Goal: Task Accomplishment & Management: Use online tool/utility

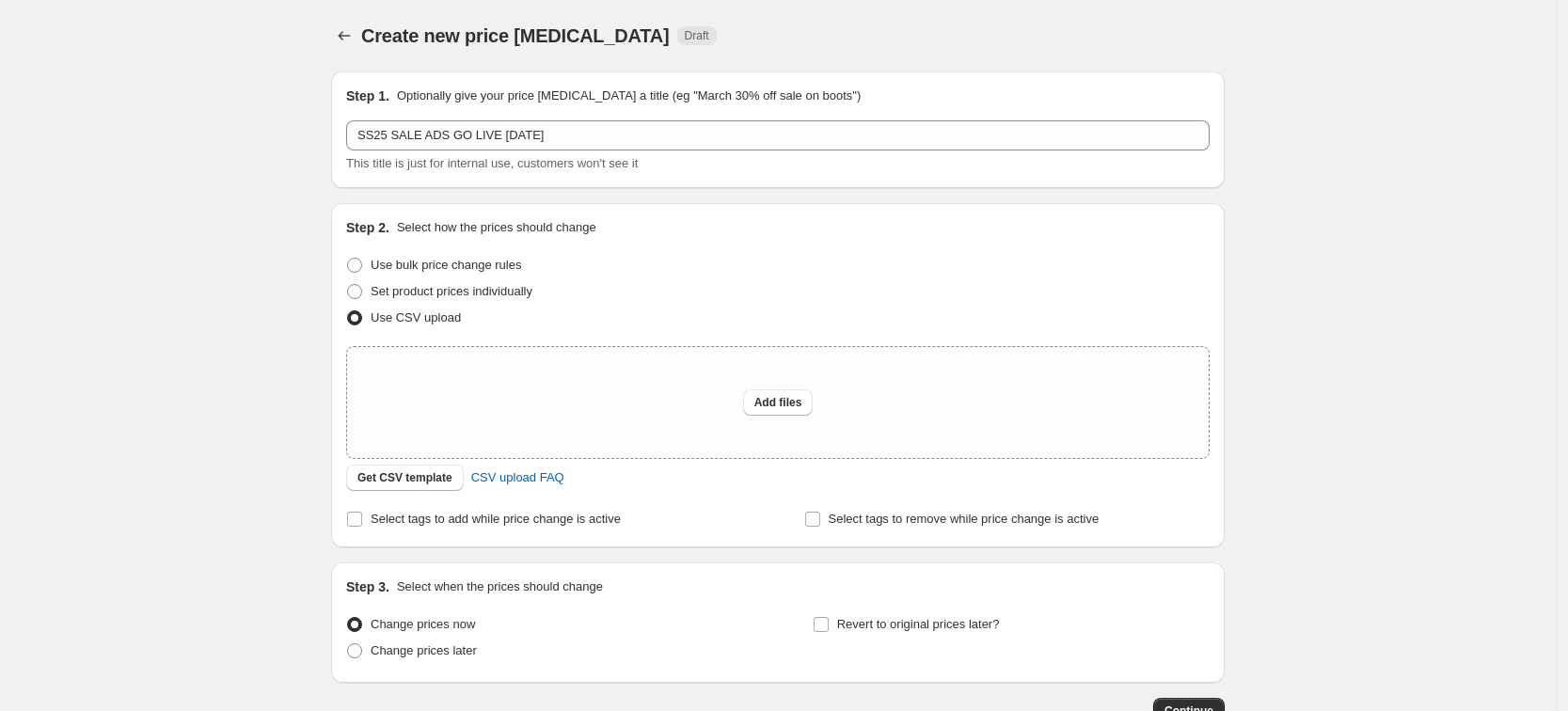
click at [762, 407] on span "Add files" at bounding box center [778, 402] width 48 height 15
type input "C:\fakepath\SS25 ADD INS GO LIVE SAT 16TH AUG 25.csv"
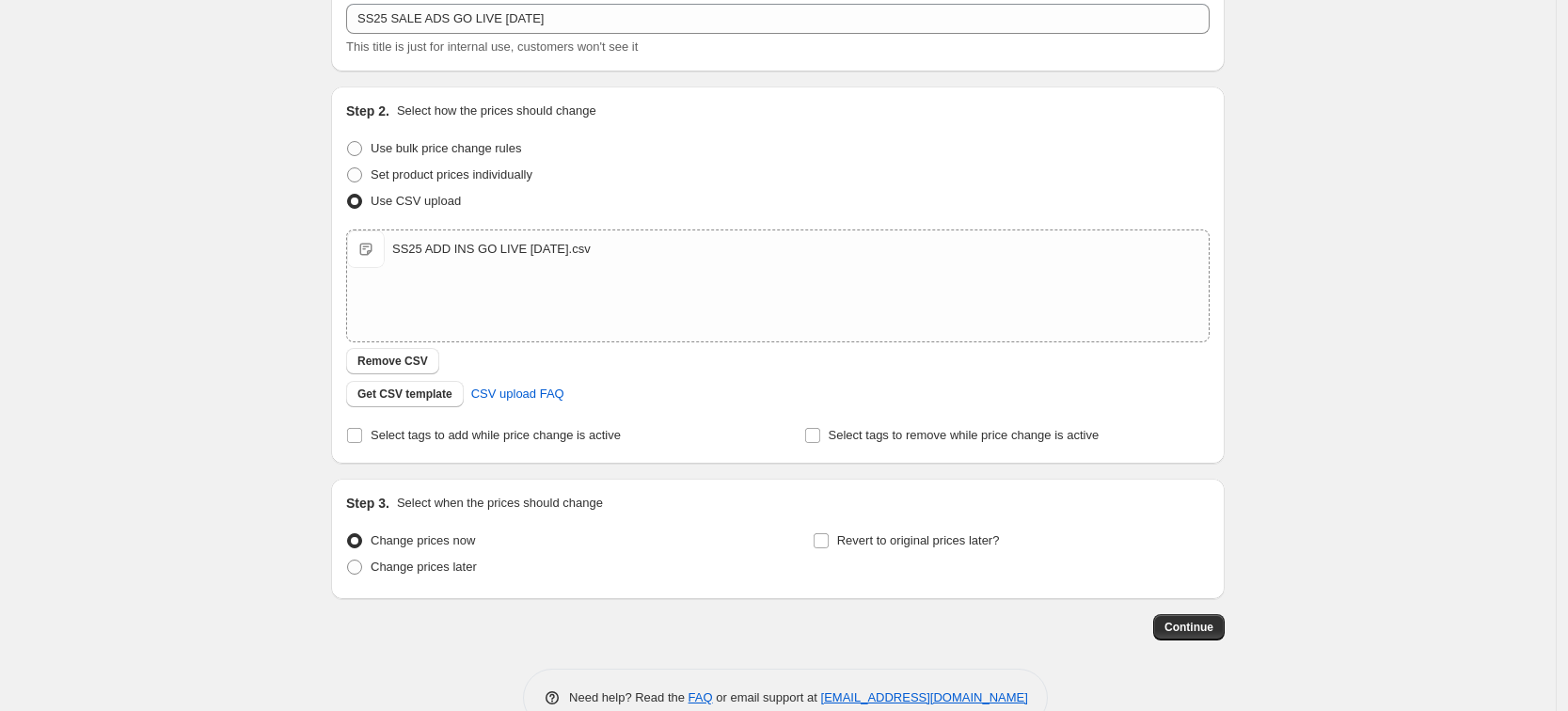
scroll to position [160, 0]
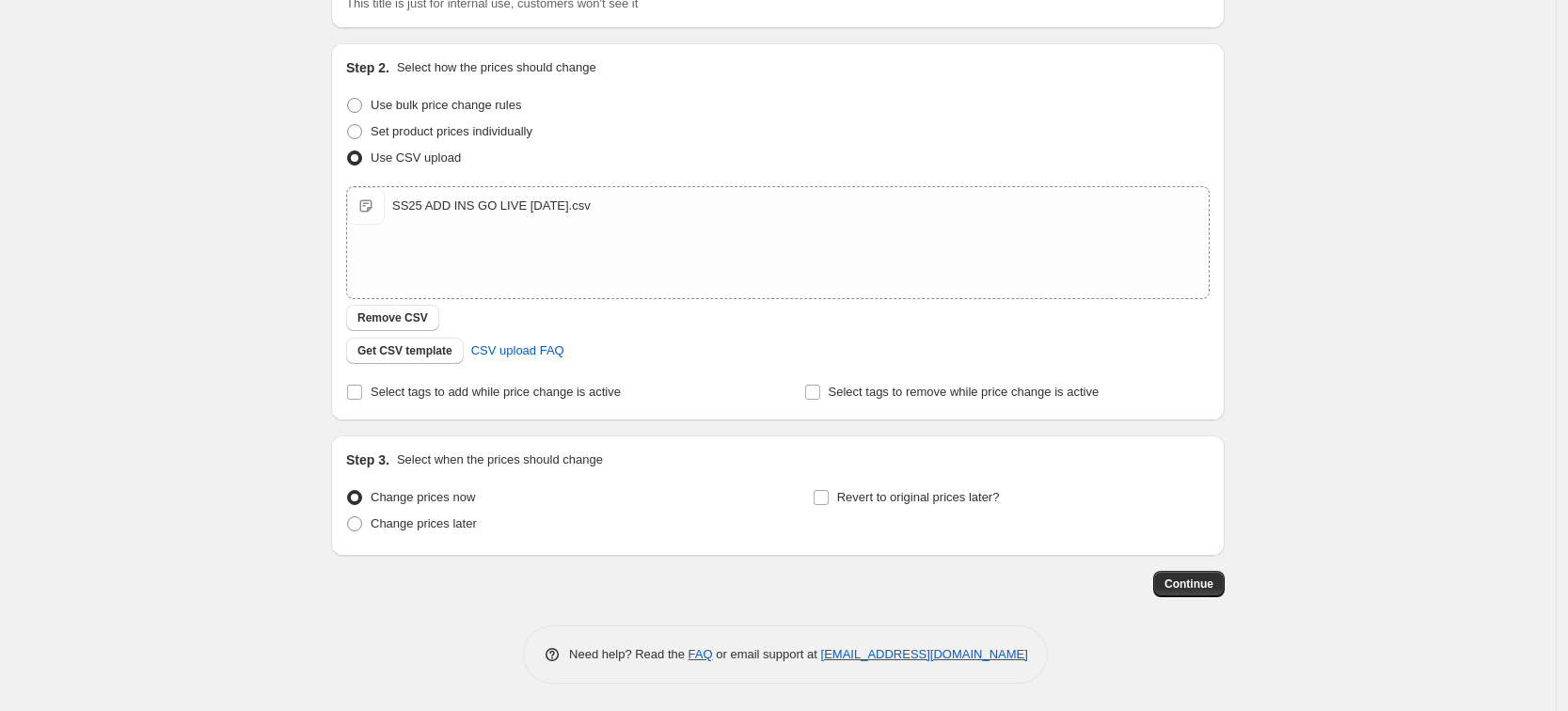
click at [416, 517] on span "Change prices later" at bounding box center [423, 523] width 107 height 14
click at [348, 517] on input "Change prices later" at bounding box center [347, 516] width 1 height 1
radio input "true"
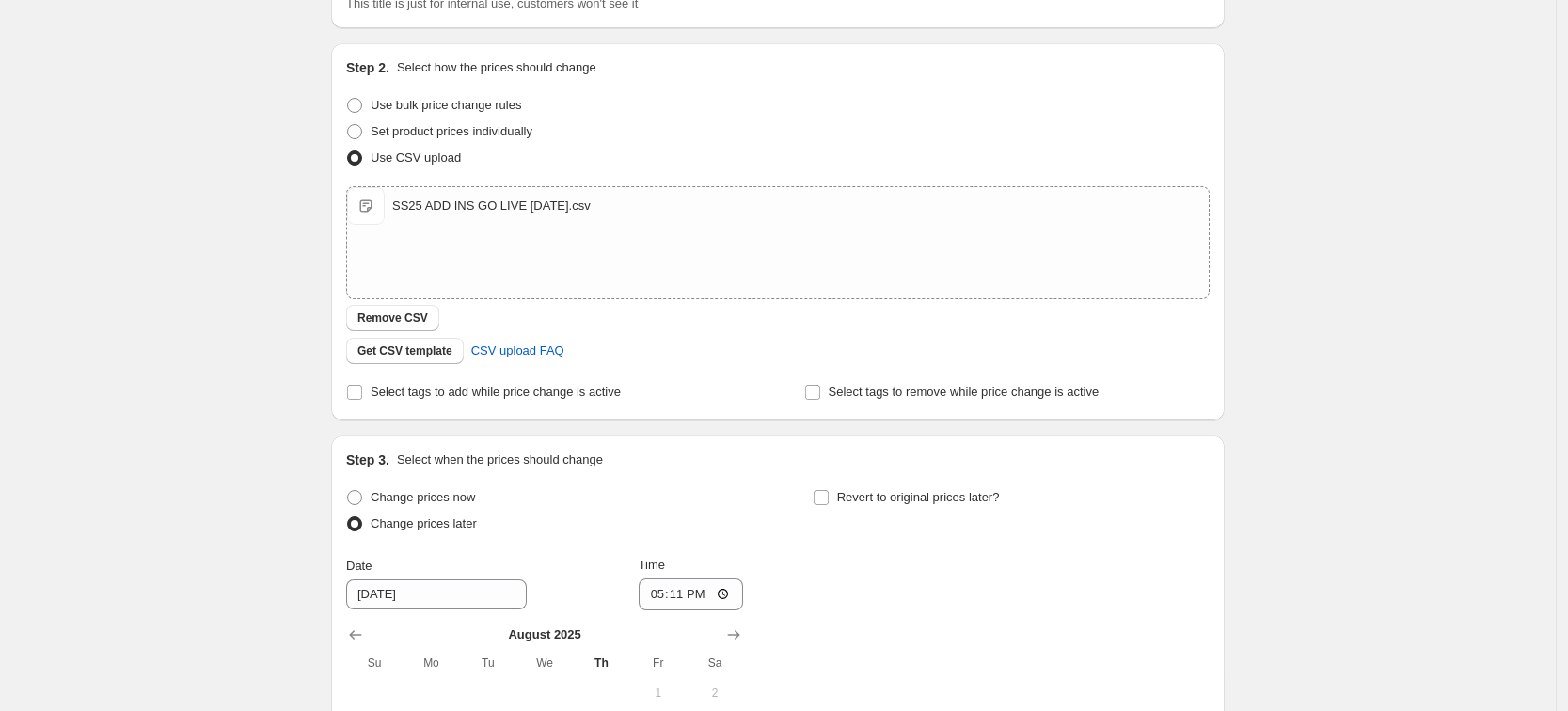
scroll to position [511, 0]
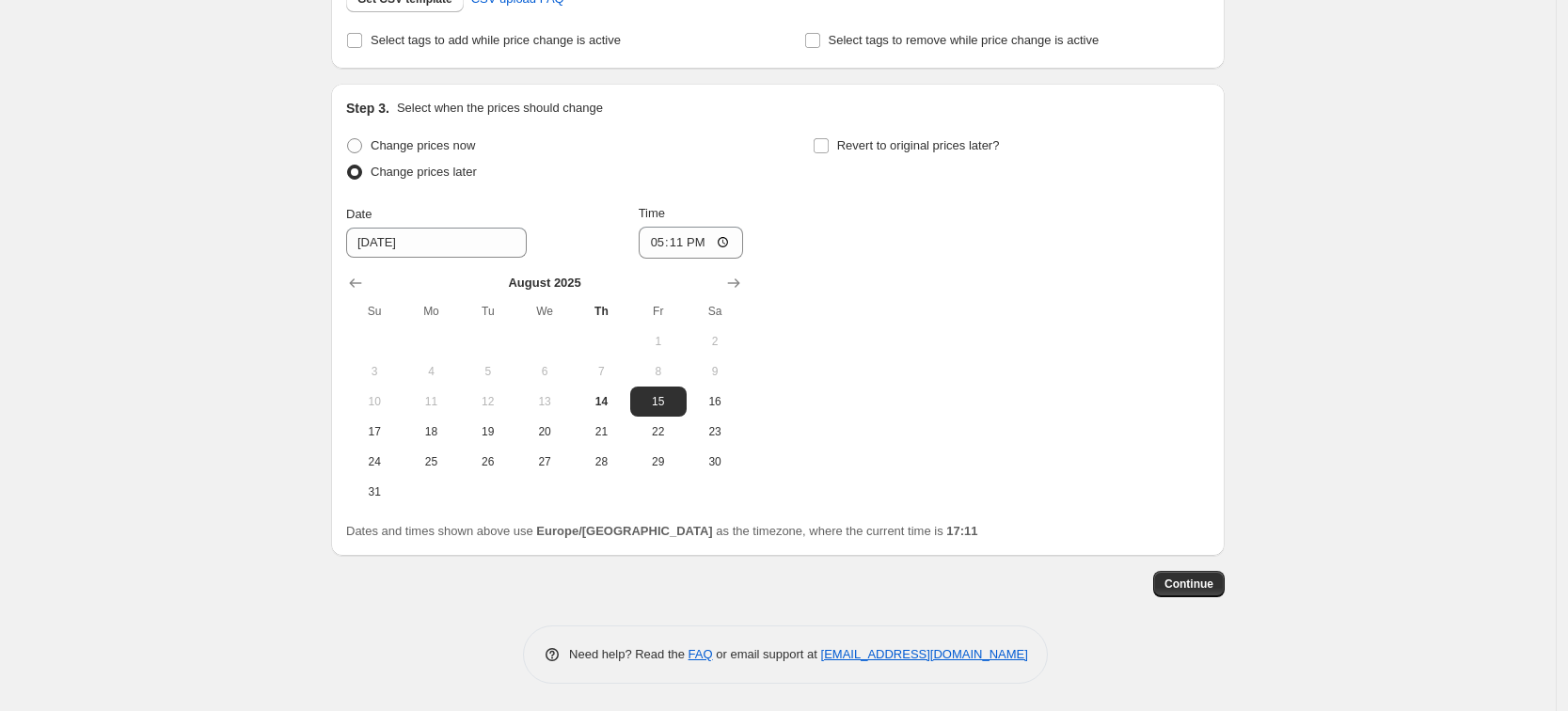
click at [715, 404] on span "16" at bounding box center [715, 401] width 41 height 15
type input "8/16/2025"
click at [712, 241] on input "17:11" at bounding box center [691, 243] width 106 height 32
click at [724, 242] on input "17:11" at bounding box center [691, 243] width 106 height 32
type input "00:02"
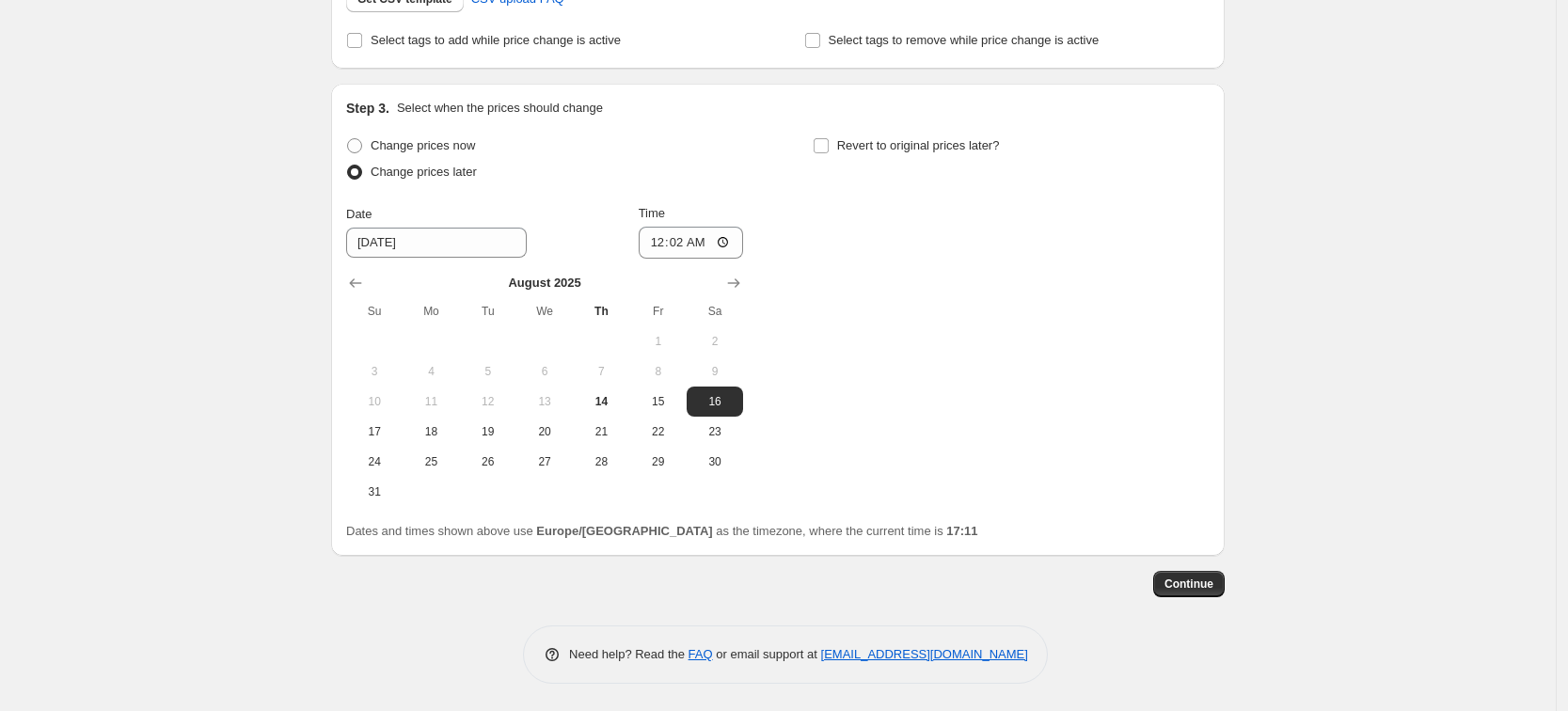
click at [841, 260] on div "Change prices now Change prices later Date 8/16/2025 Time 00:02 August 2025 Su …" at bounding box center [777, 320] width 863 height 375
click at [1012, 282] on div "Change prices now Change prices later Date 8/16/2025 Time 00:02 August 2025 Su …" at bounding box center [777, 320] width 863 height 375
click at [1069, 280] on div "Change prices now Change prices later Date 8/16/2025 Time 00:02 August 2025 Su …" at bounding box center [777, 320] width 863 height 375
click at [1194, 584] on span "Continue" at bounding box center [1189, 584] width 49 height 15
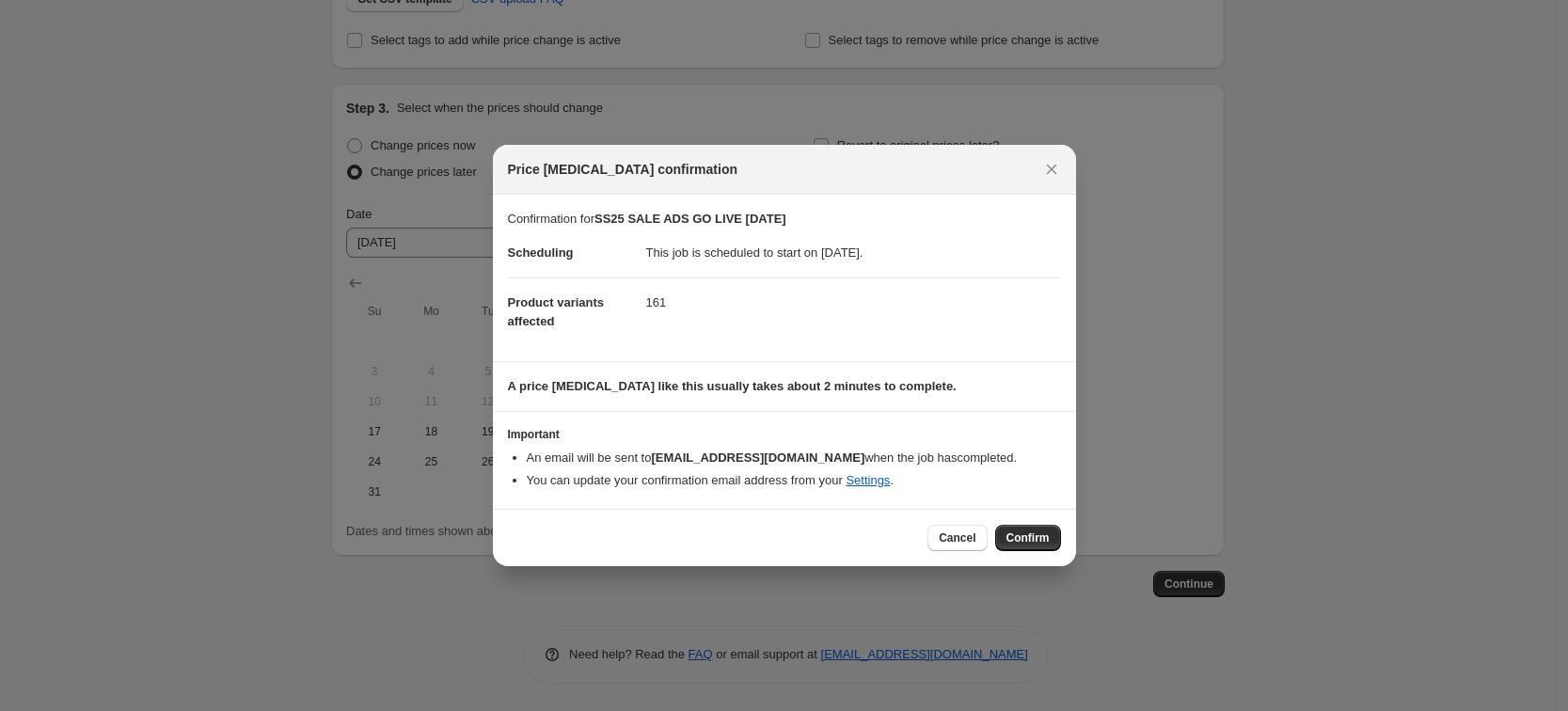
click at [1031, 532] on span "Confirm" at bounding box center [1027, 538] width 43 height 15
